Goal: Task Accomplishment & Management: Use online tool/utility

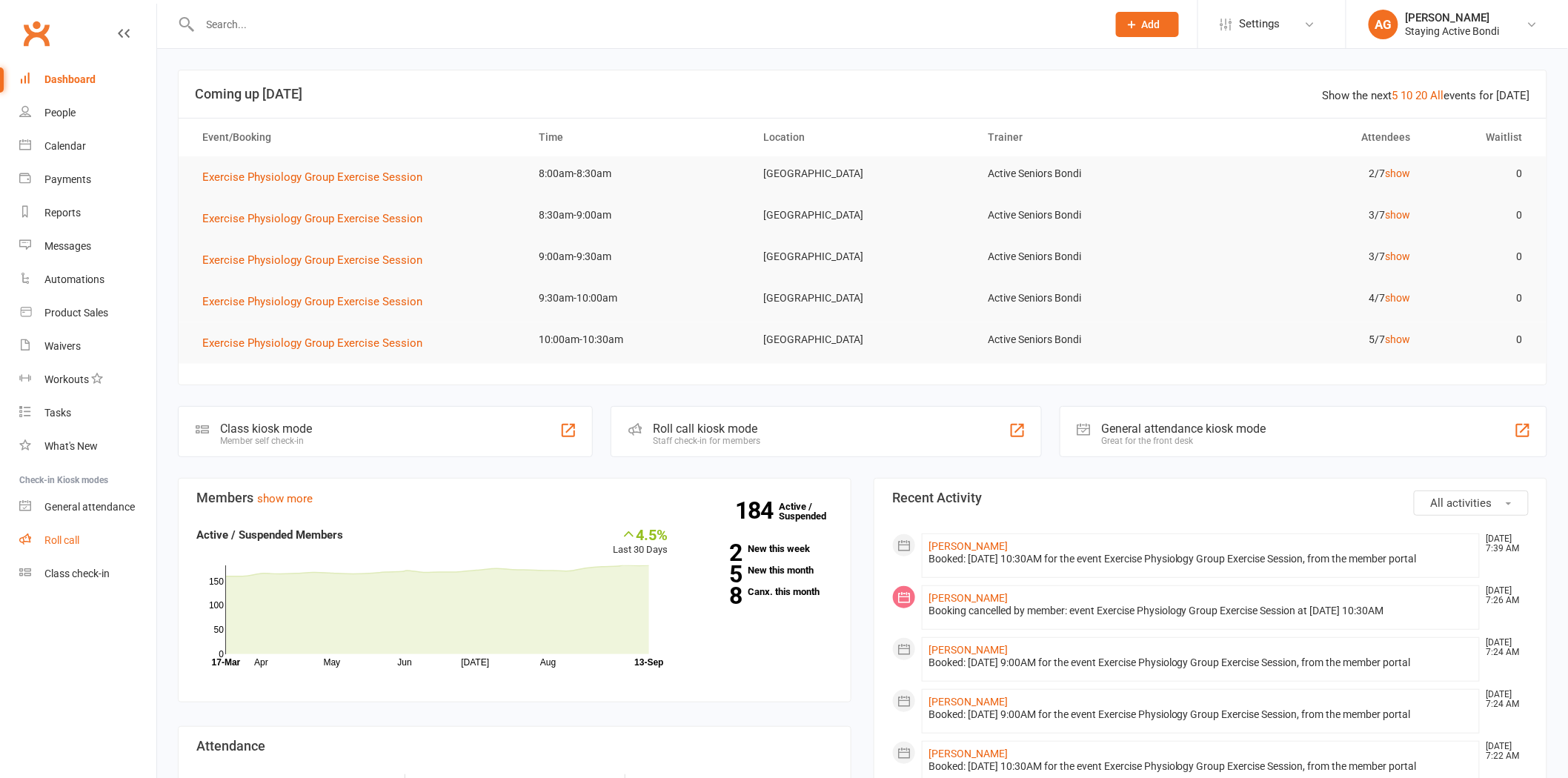
click at [95, 524] on link "Roll call" at bounding box center [88, 541] width 138 height 33
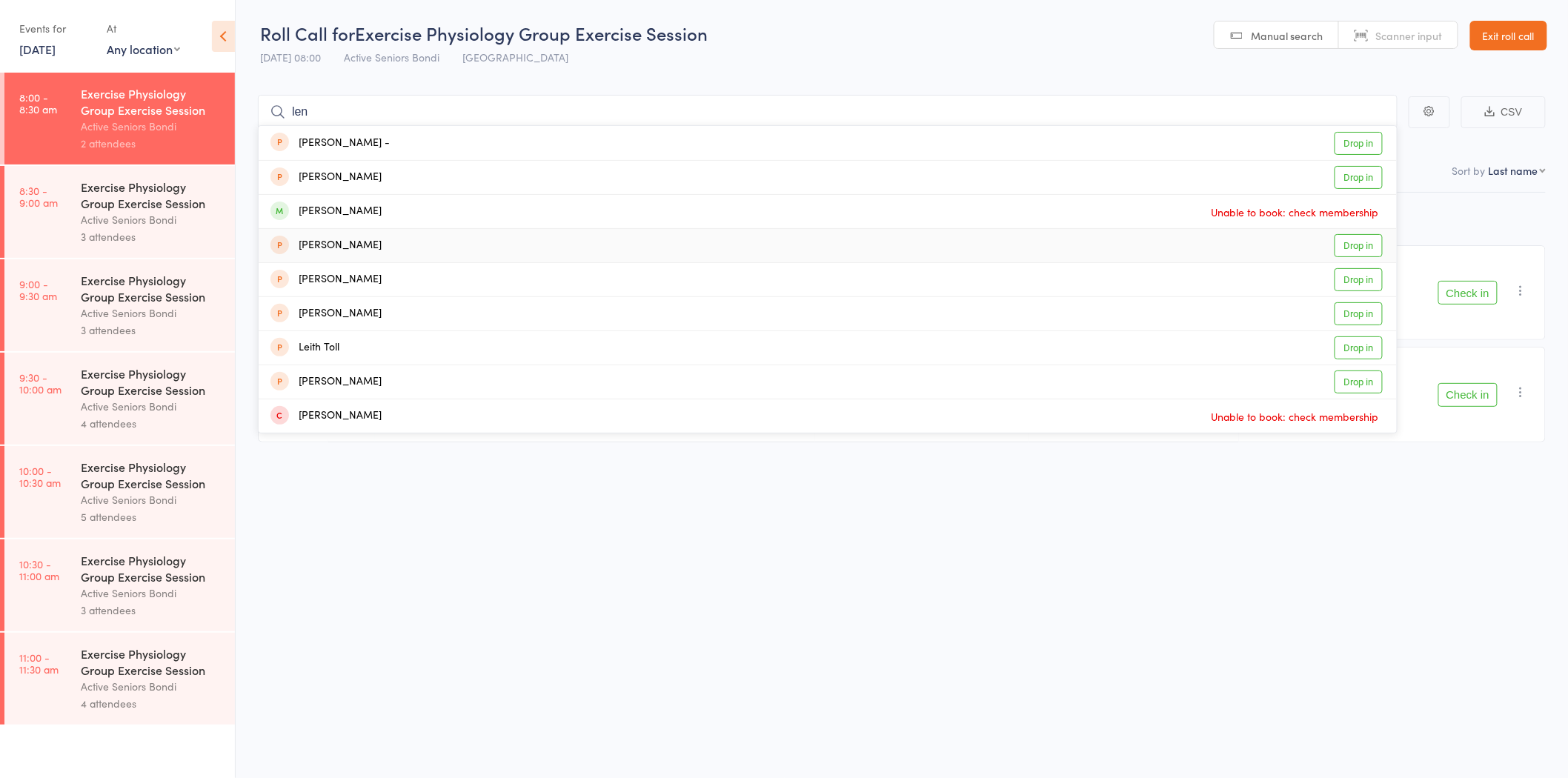
type input "len"
drag, startPoint x: 1347, startPoint y: 243, endPoint x: 1335, endPoint y: 197, distance: 47.5
click at [1335, 197] on ul "Helen - Drop in Leon Cohen Drop in Lena Kurniawan Unable to book: check members…" at bounding box center [827, 279] width 1140 height 308
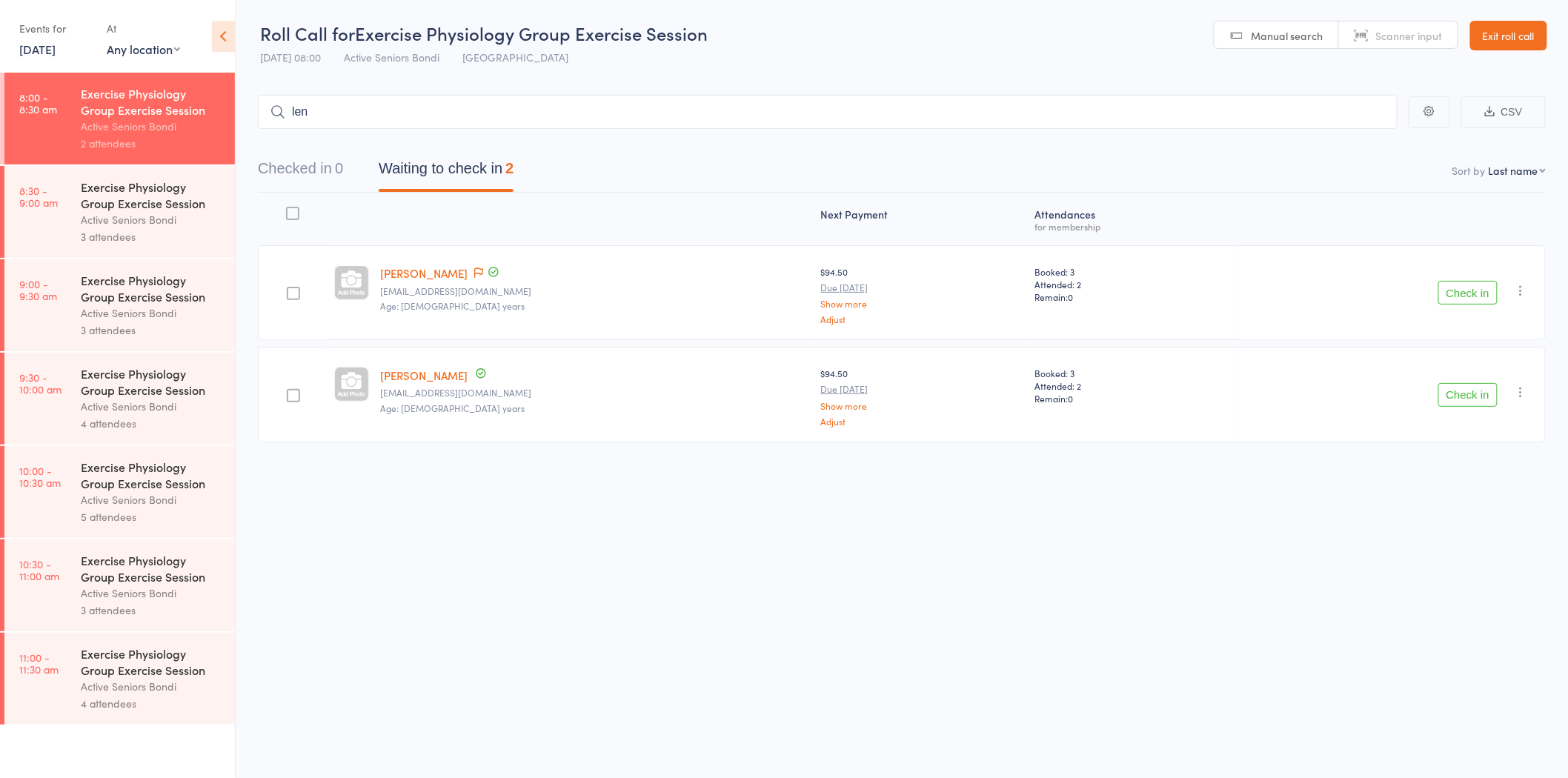
click at [1513, 43] on link "Exit roll call" at bounding box center [1508, 36] width 77 height 30
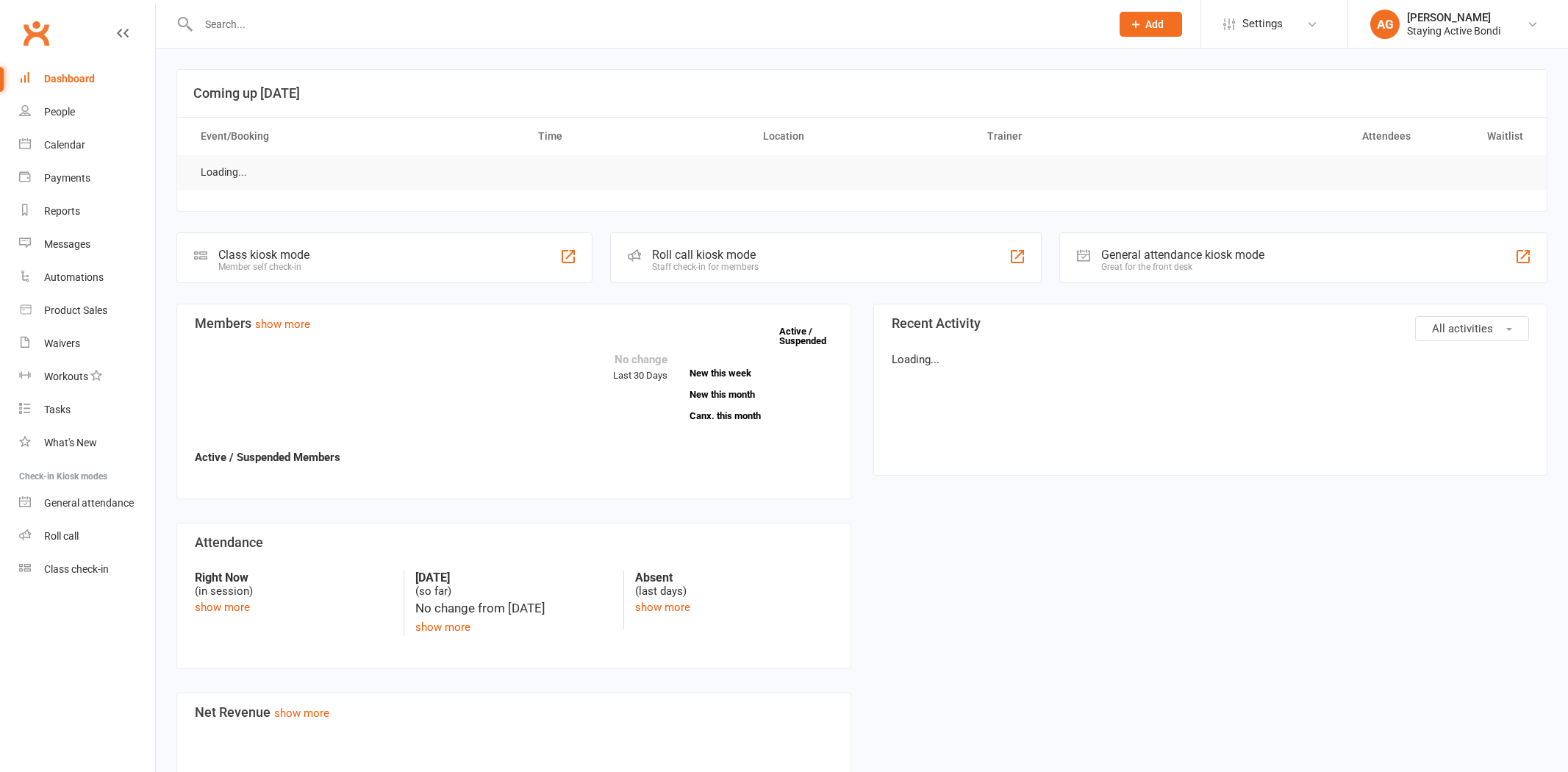
click at [339, 24] on input "text" at bounding box center [647, 24] width 906 height 21
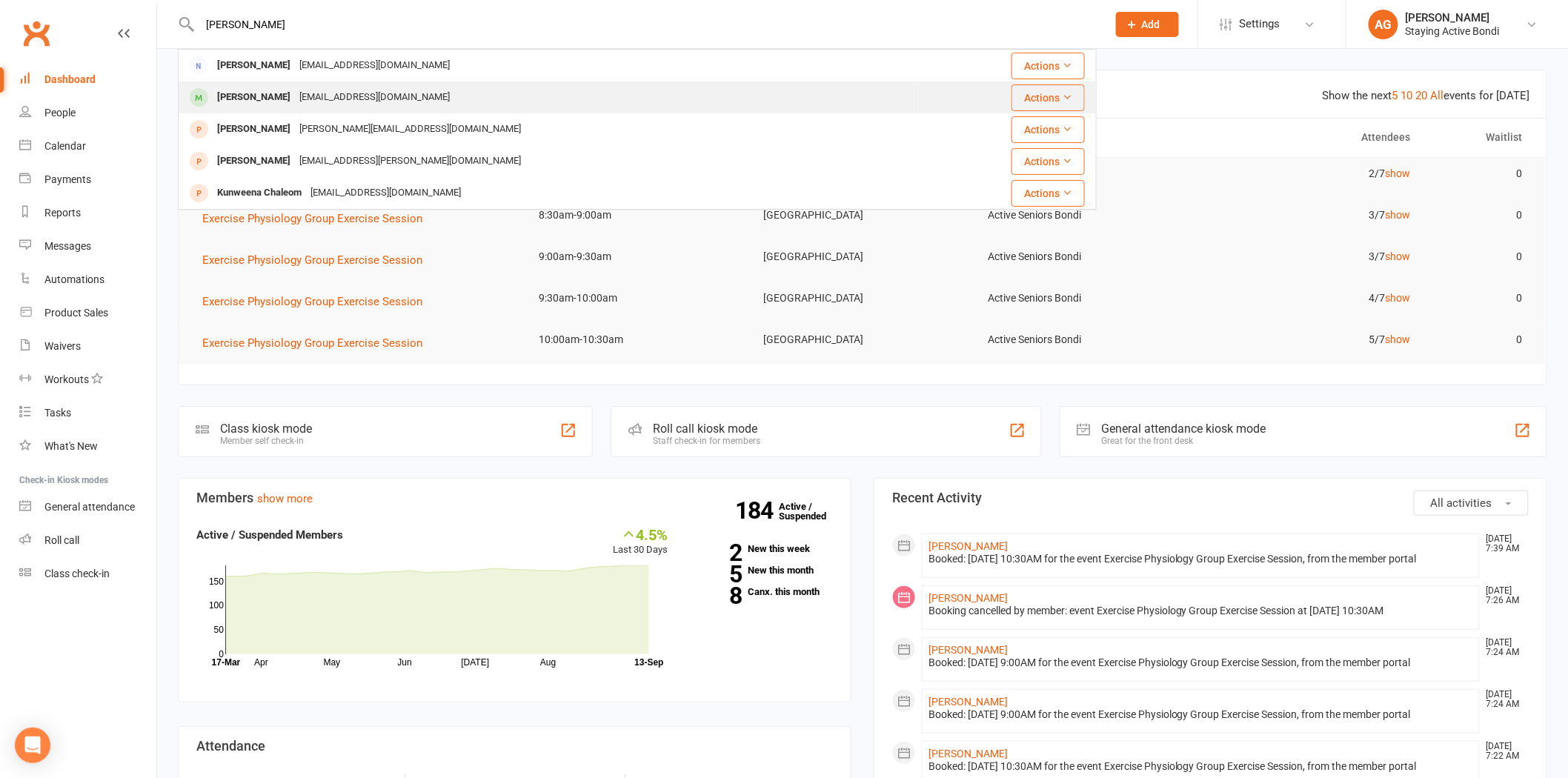
type input "lena k"
click at [330, 88] on div "[EMAIL_ADDRESS][DOMAIN_NAME]" at bounding box center [374, 98] width 159 height 22
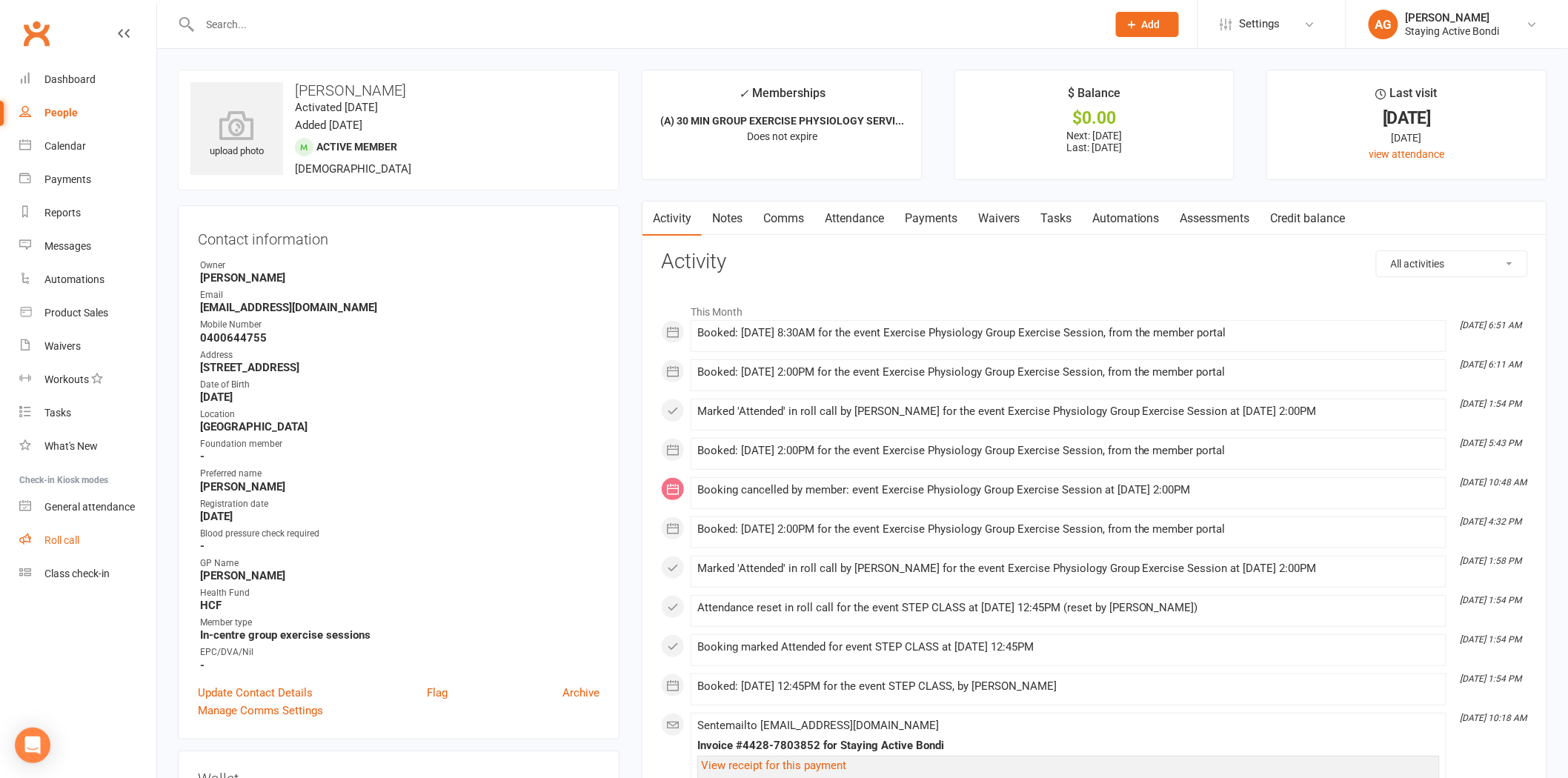
click at [30, 553] on link "Roll call" at bounding box center [88, 541] width 138 height 33
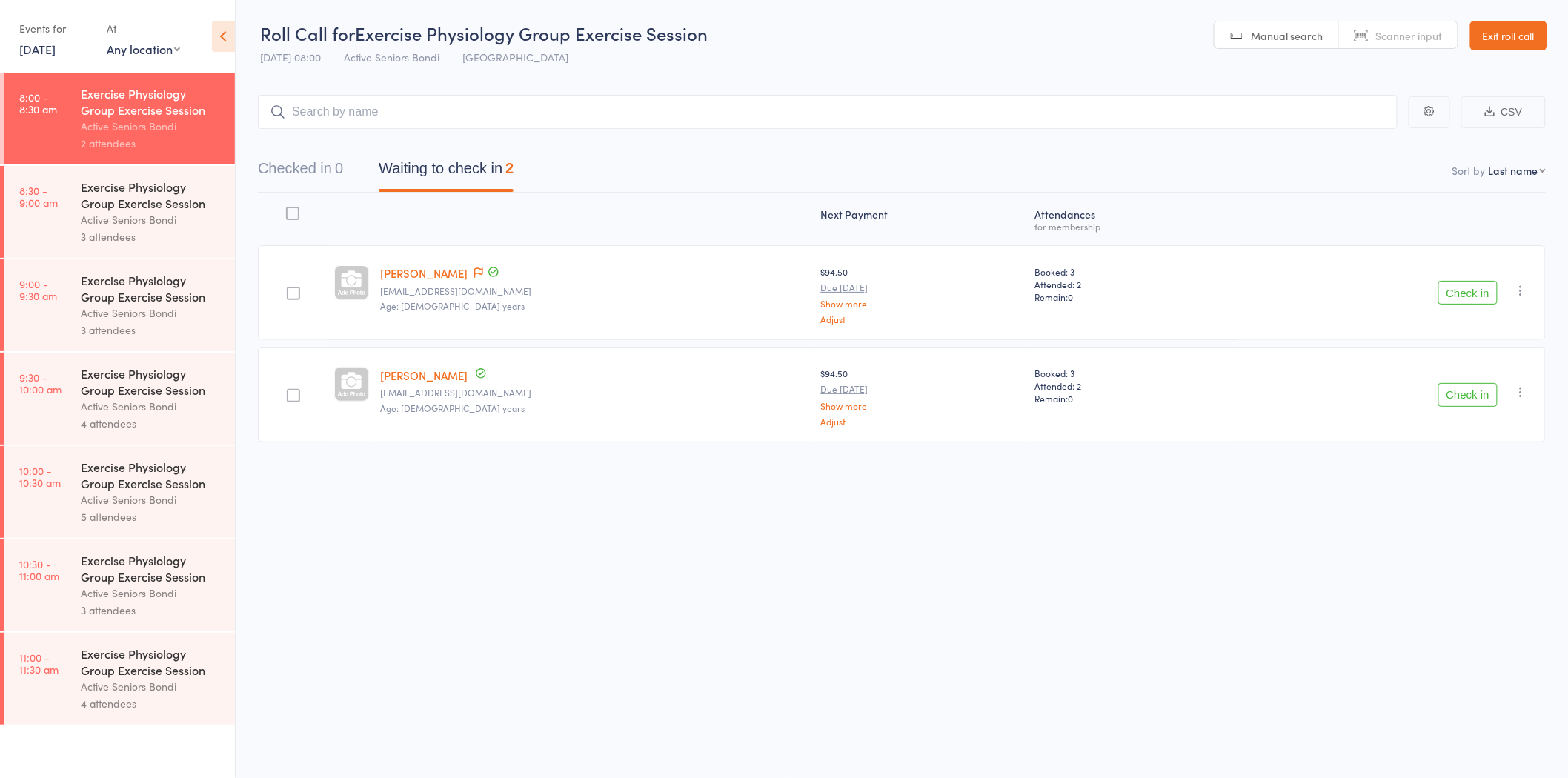
click at [176, 206] on div "Exercise Physiology Group Exercise Session" at bounding box center [152, 195] width 142 height 32
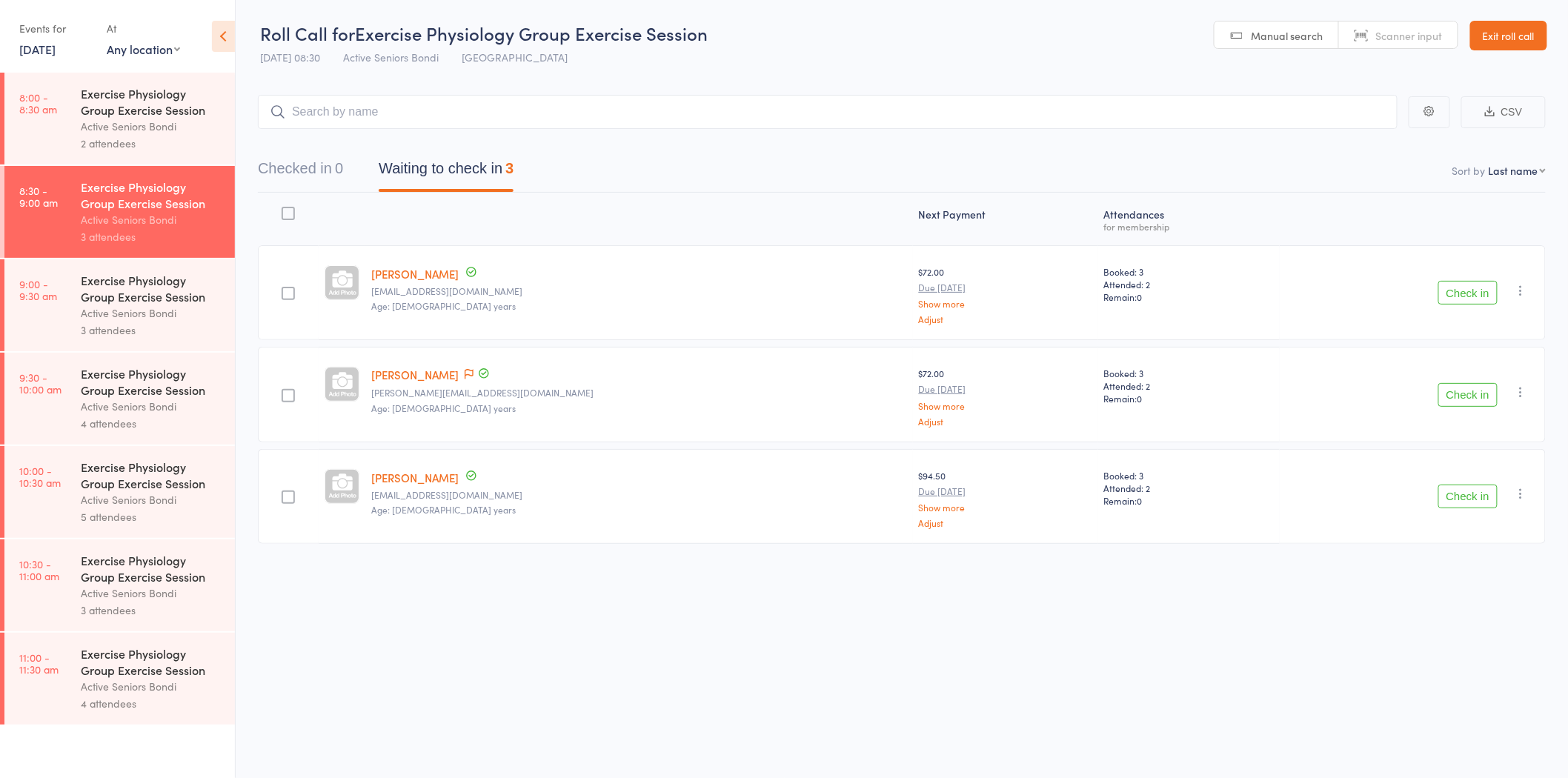
click at [1525, 291] on icon "button" at bounding box center [1522, 291] width 15 height 15
click at [1508, 416] on li "Remove" at bounding box center [1469, 419] width 123 height 20
click at [74, 122] on link "8:00 - 8:30 am Exercise Physiology Group Exercise Session Active Seniors Bondi …" at bounding box center [119, 118] width 230 height 92
click at [184, 138] on div "2 attendees" at bounding box center [152, 143] width 142 height 17
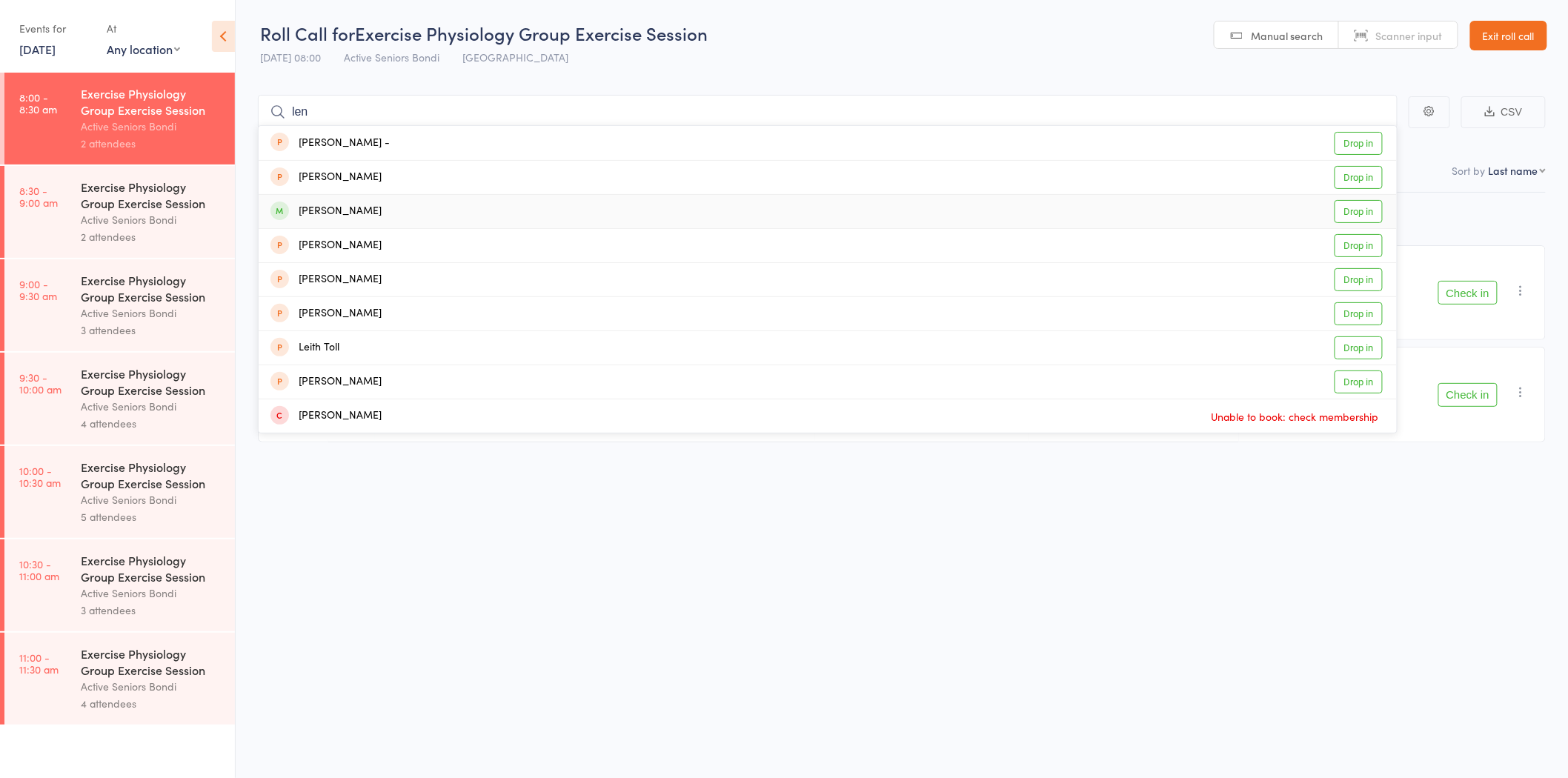
type input "len"
click at [1359, 201] on link "Drop in" at bounding box center [1358, 212] width 48 height 23
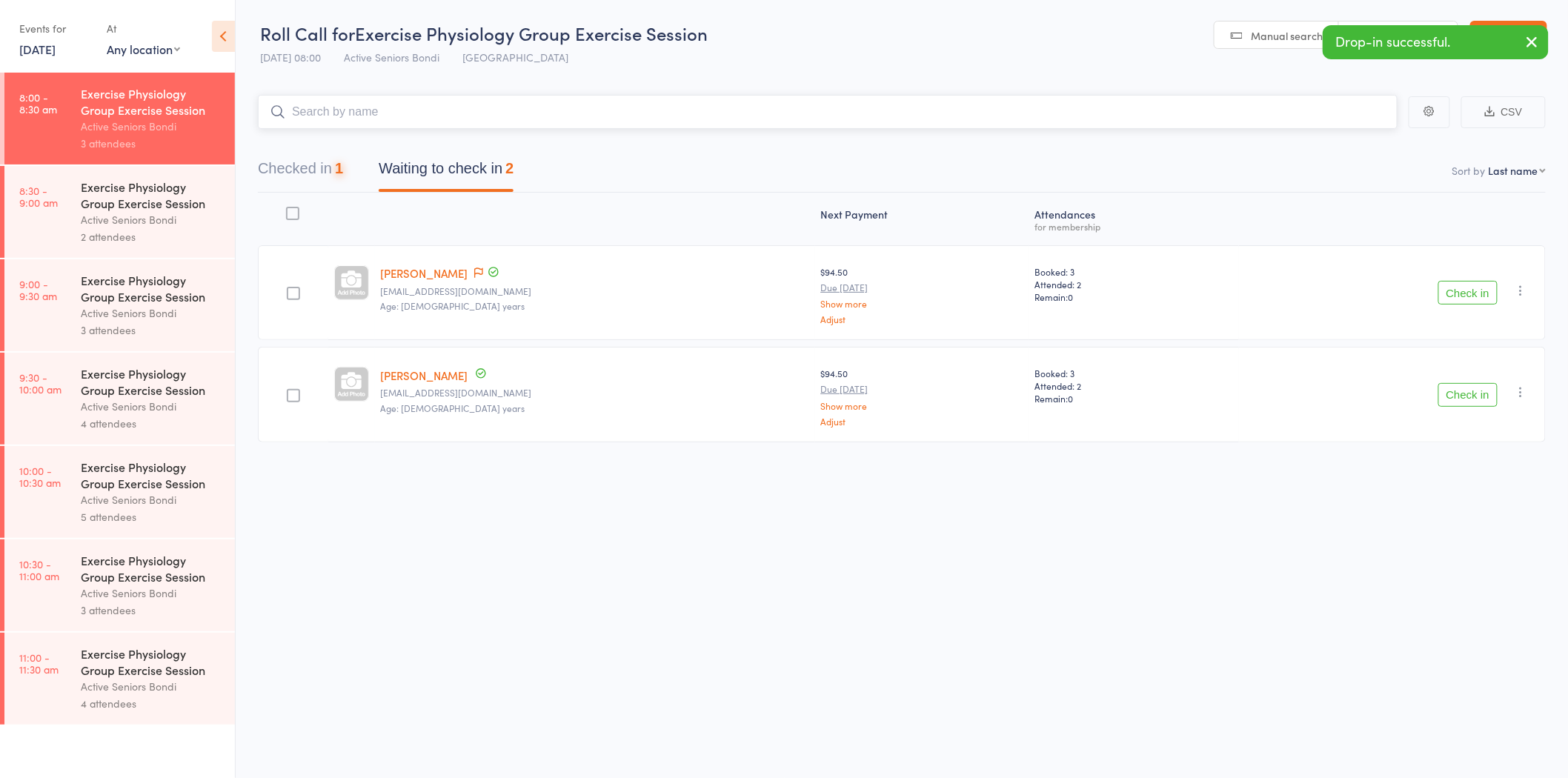
click at [271, 176] on button "Checked in 1" at bounding box center [300, 172] width 85 height 39
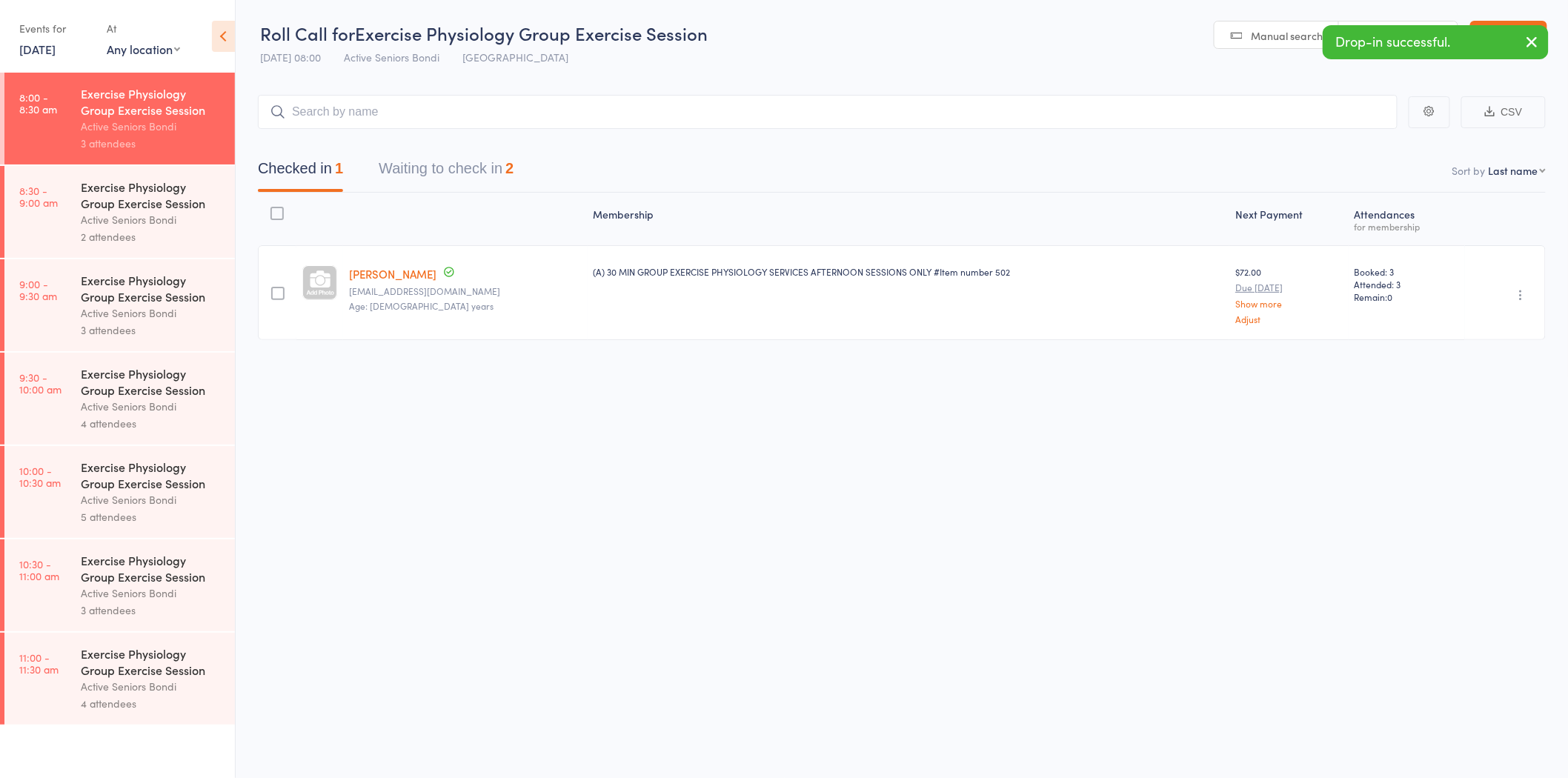
click at [1523, 293] on icon "button" at bounding box center [1522, 295] width 15 height 15
click at [1500, 321] on li "Undo check-in" at bounding box center [1469, 324] width 123 height 18
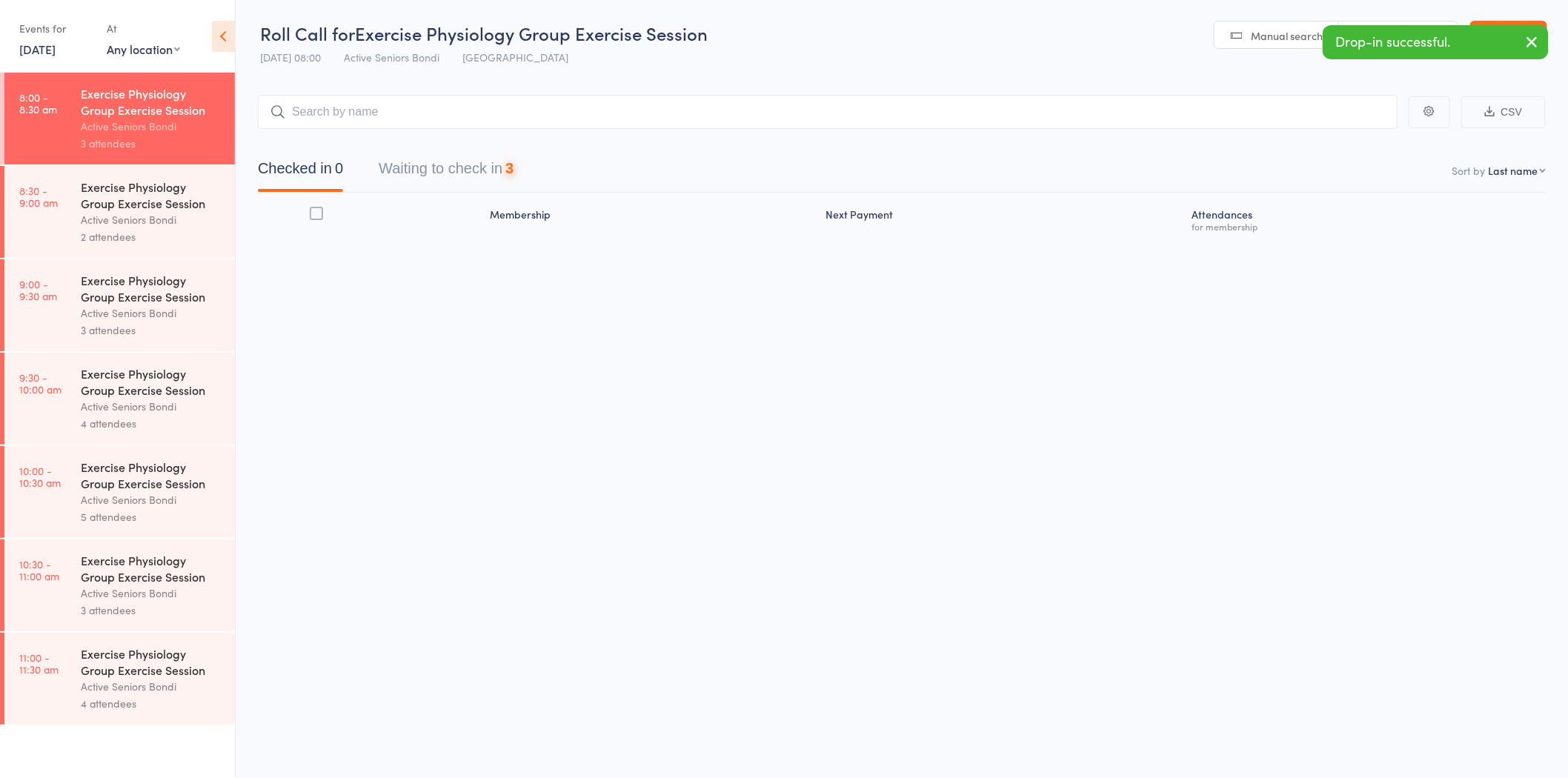
click at [456, 161] on button "Waiting to check in 3" at bounding box center [446, 172] width 135 height 39
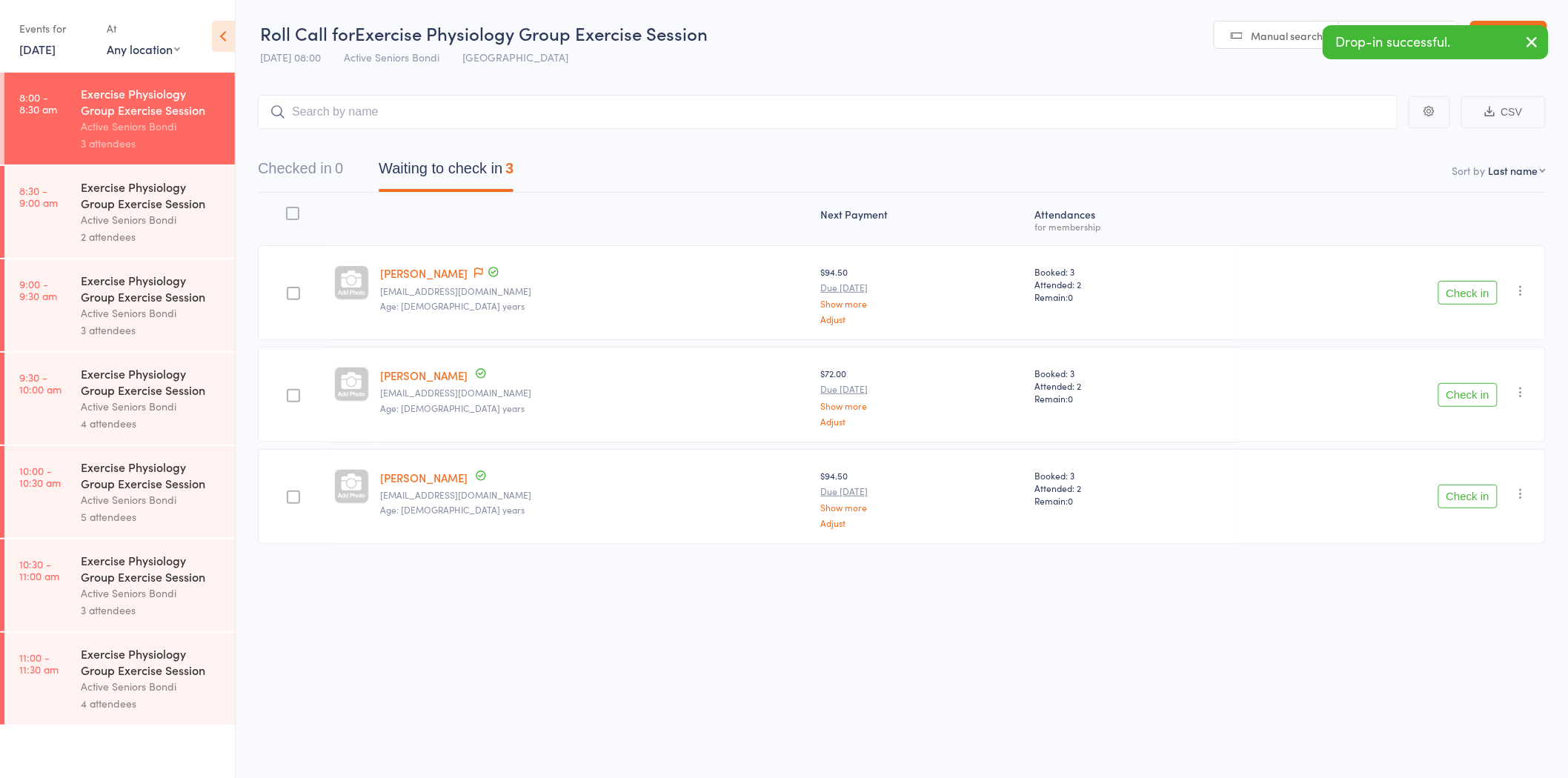
click at [1484, 295] on button "Check in" at bounding box center [1468, 292] width 60 height 24
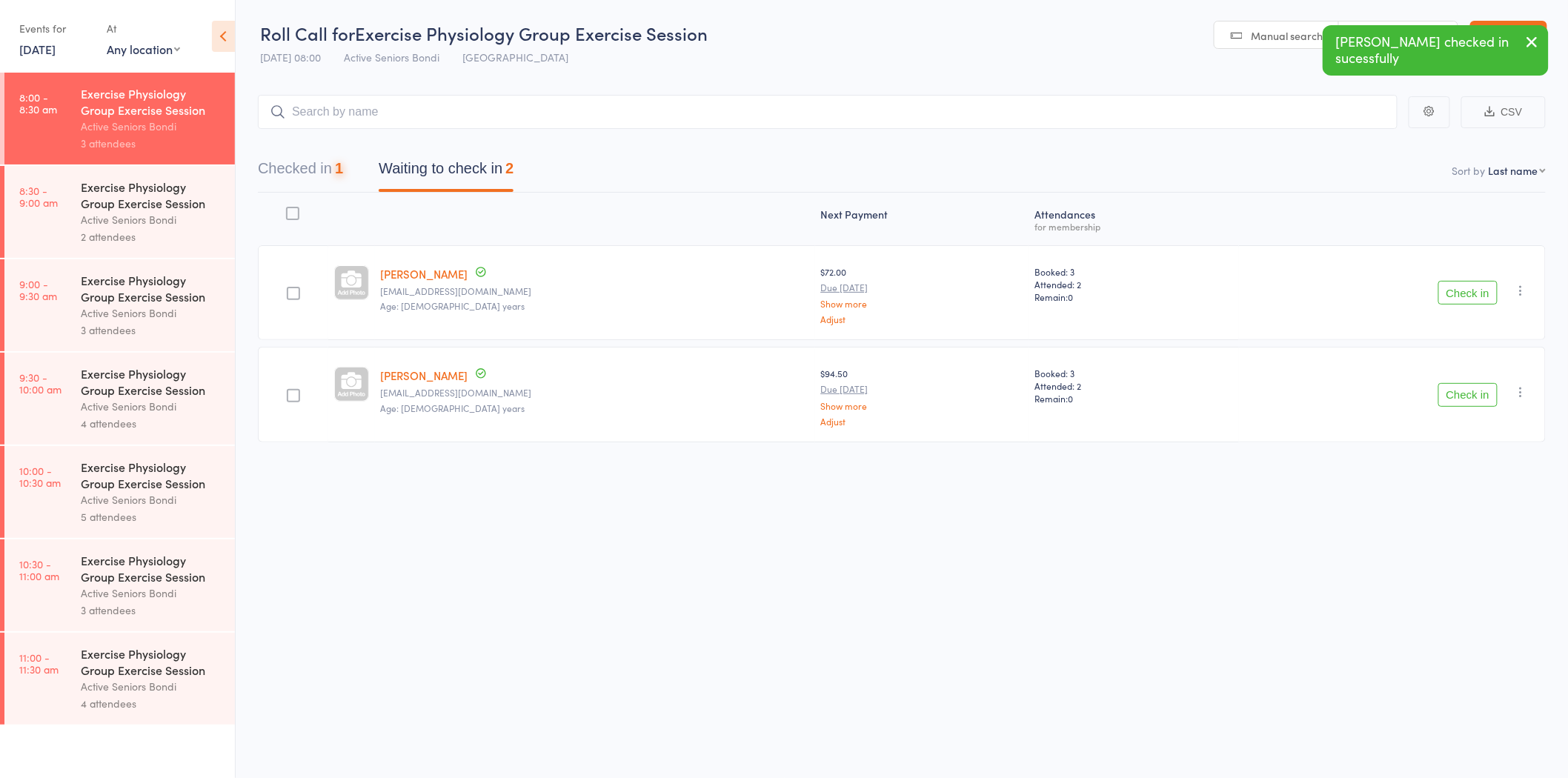
click at [1484, 295] on button "Check in" at bounding box center [1468, 292] width 60 height 24
click at [1516, 288] on icon "button" at bounding box center [1522, 291] width 15 height 15
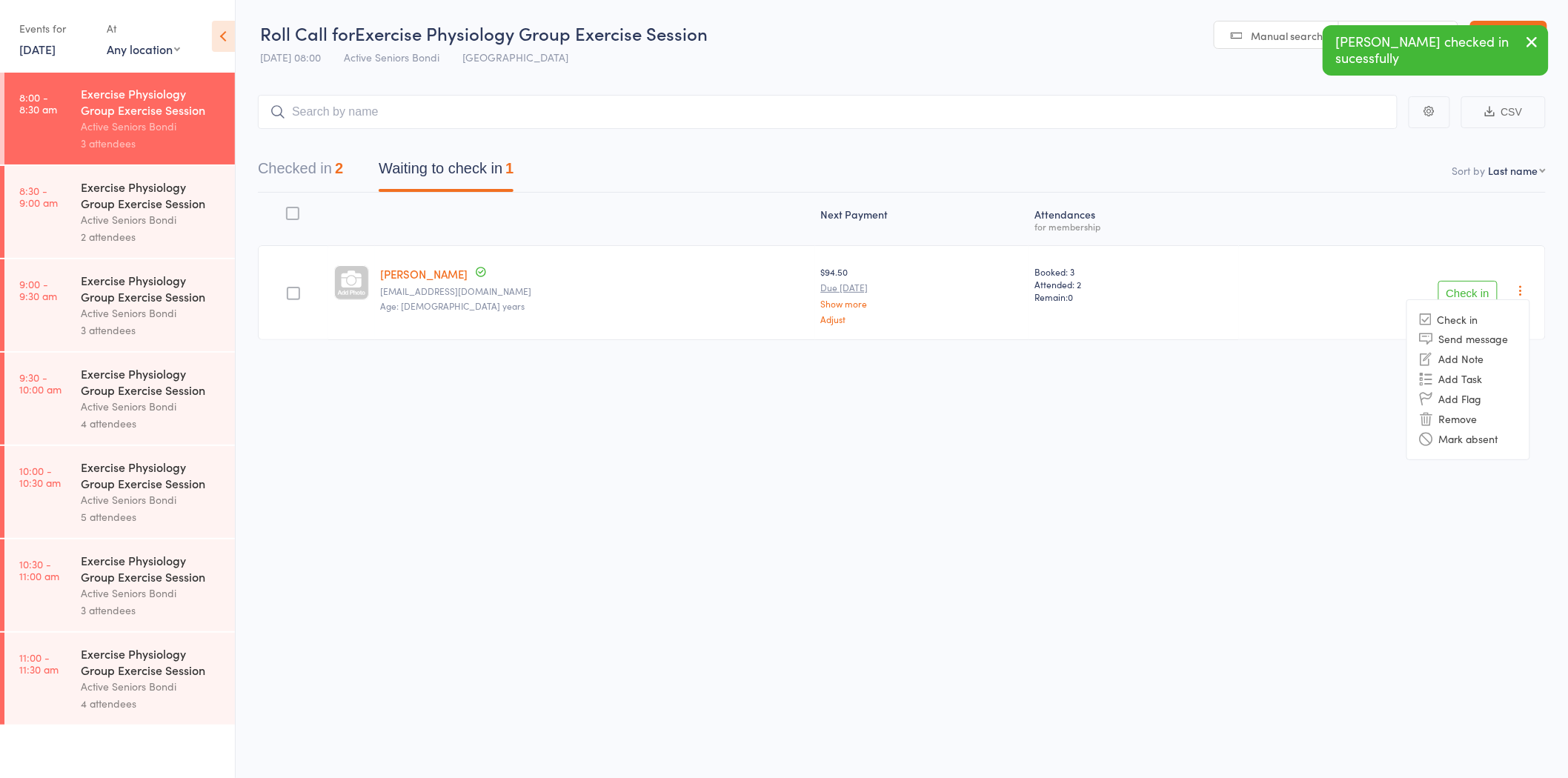
click at [1199, 404] on div "Next Payment Atten­dances for membership [PERSON_NAME] [EMAIL_ADDRESS][DOMAIN_N…" at bounding box center [901, 300] width 1288 height 214
